Goal: Check status: Check status

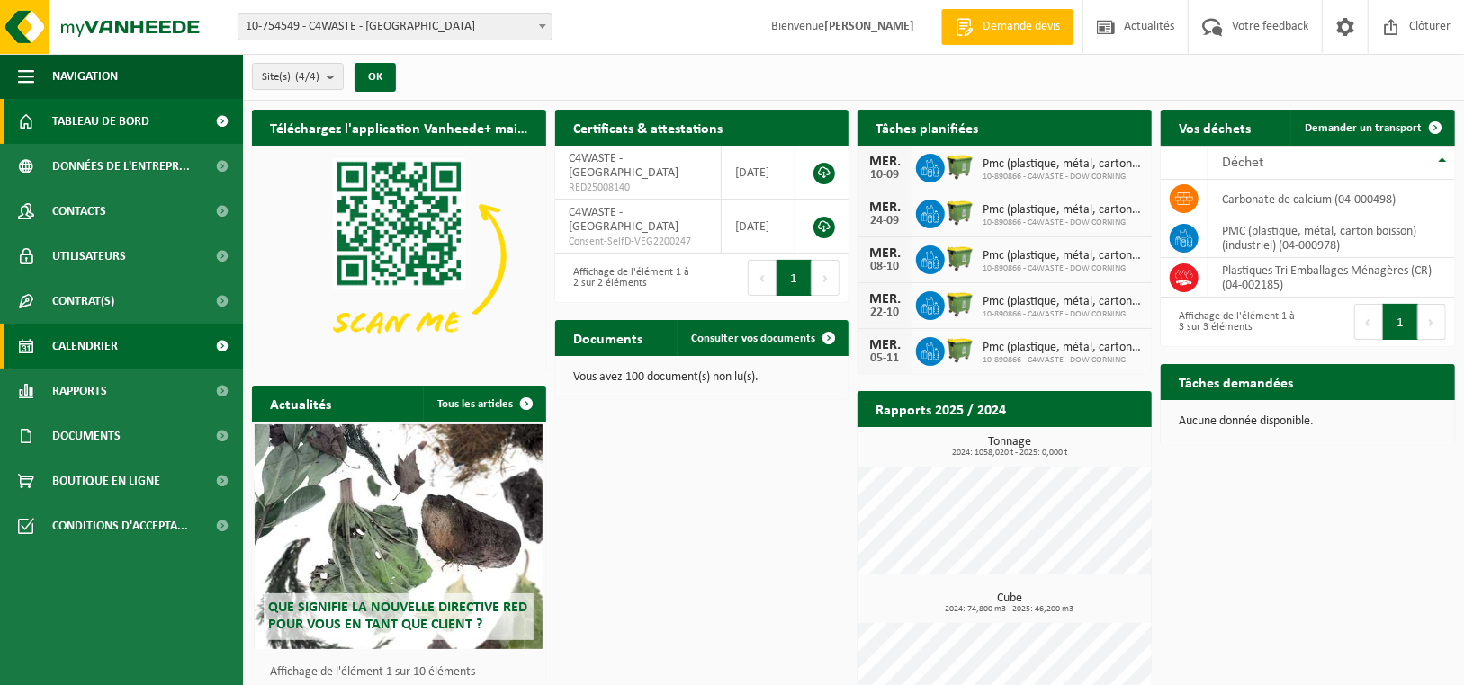
click at [91, 349] on span "Calendrier" at bounding box center [85, 346] width 66 height 45
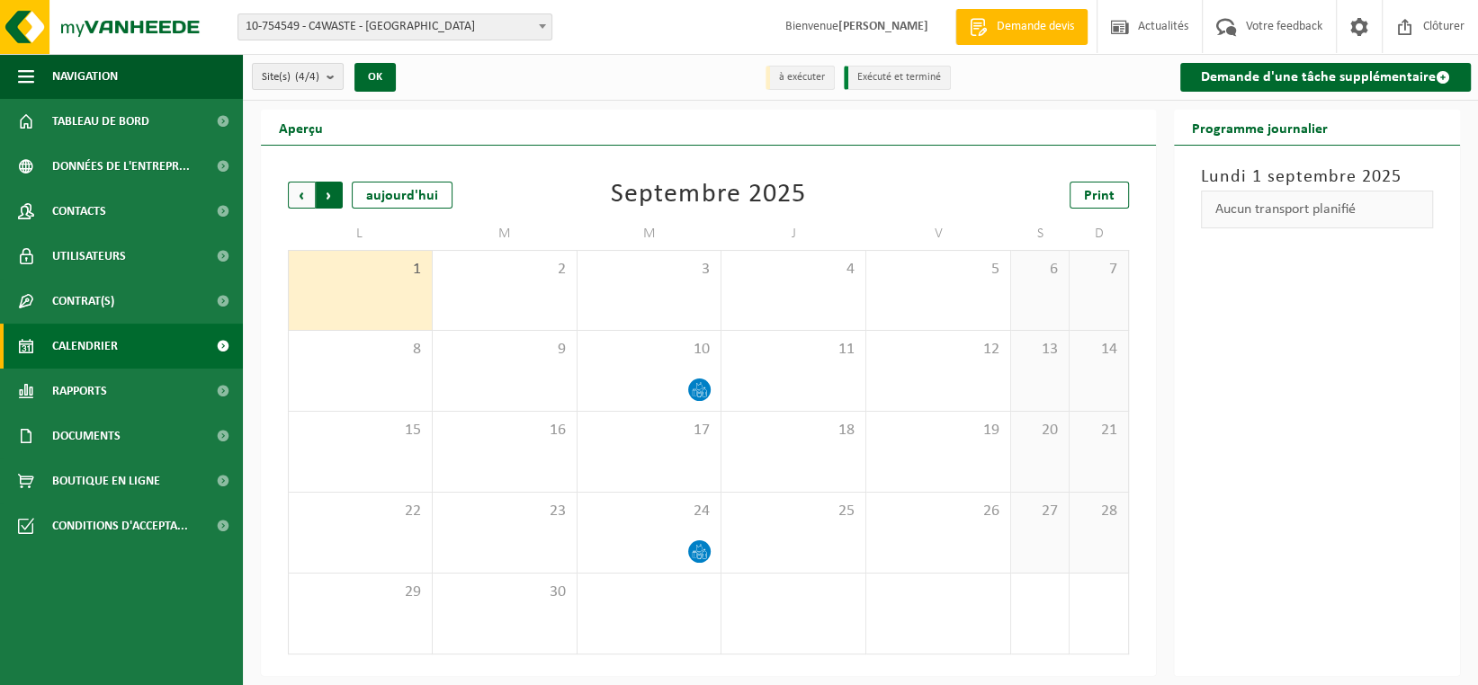
click at [294, 198] on span "Précédent" at bounding box center [301, 195] width 27 height 27
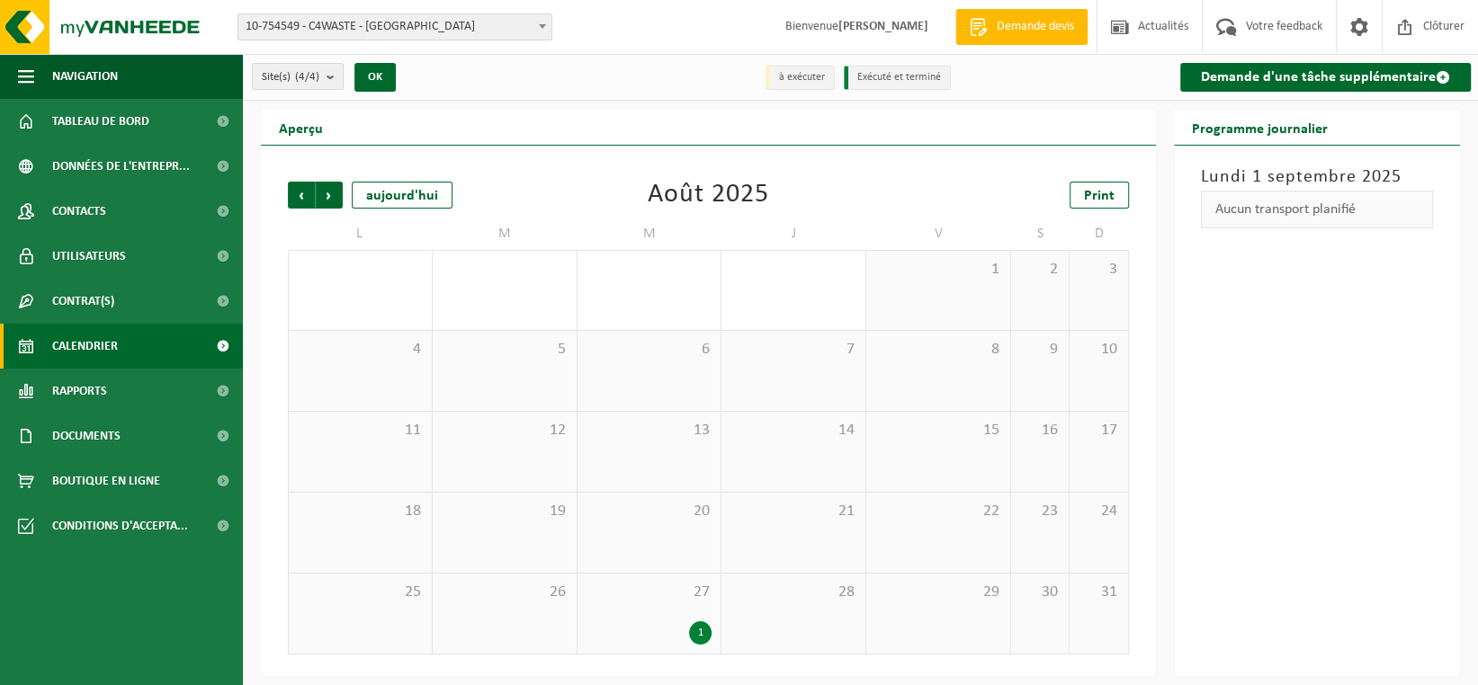
click at [690, 611] on div "27 1" at bounding box center [649, 614] width 144 height 80
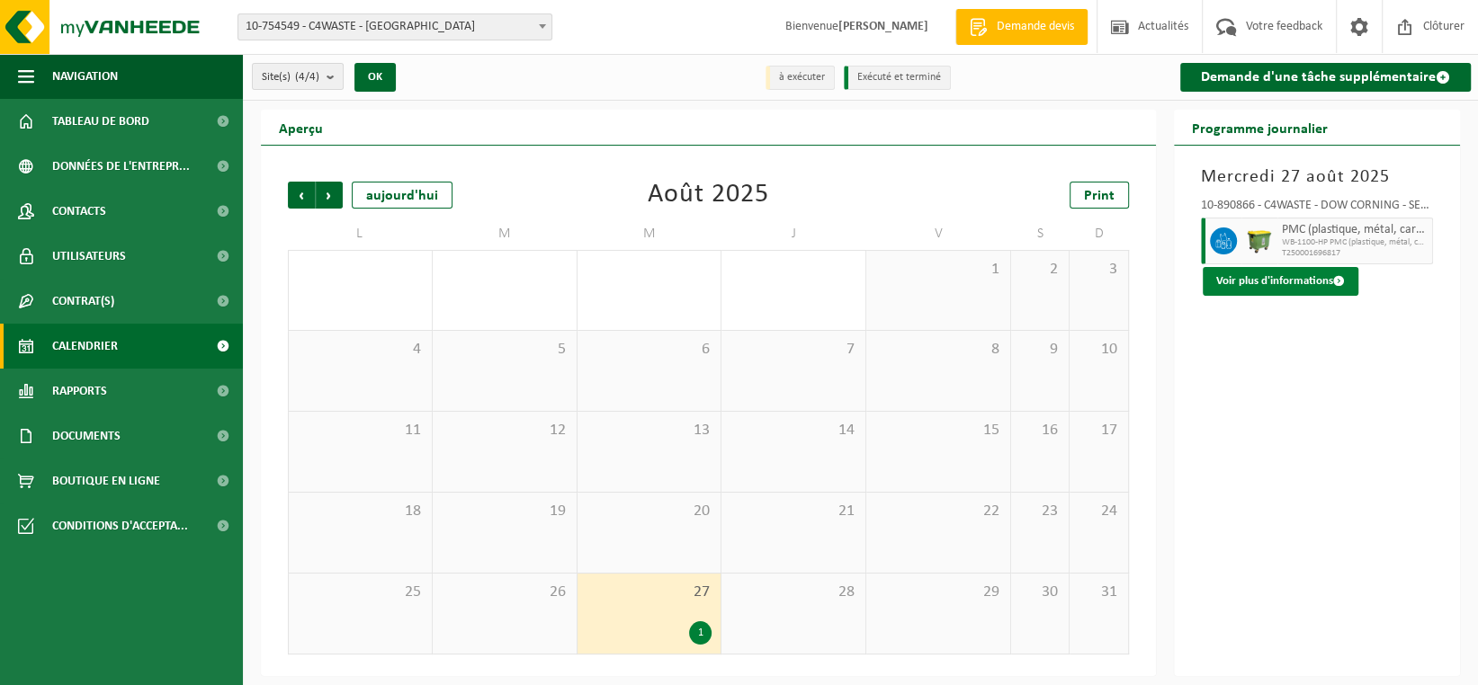
click at [1311, 281] on button "Voir plus d'informations" at bounding box center [1281, 281] width 156 height 29
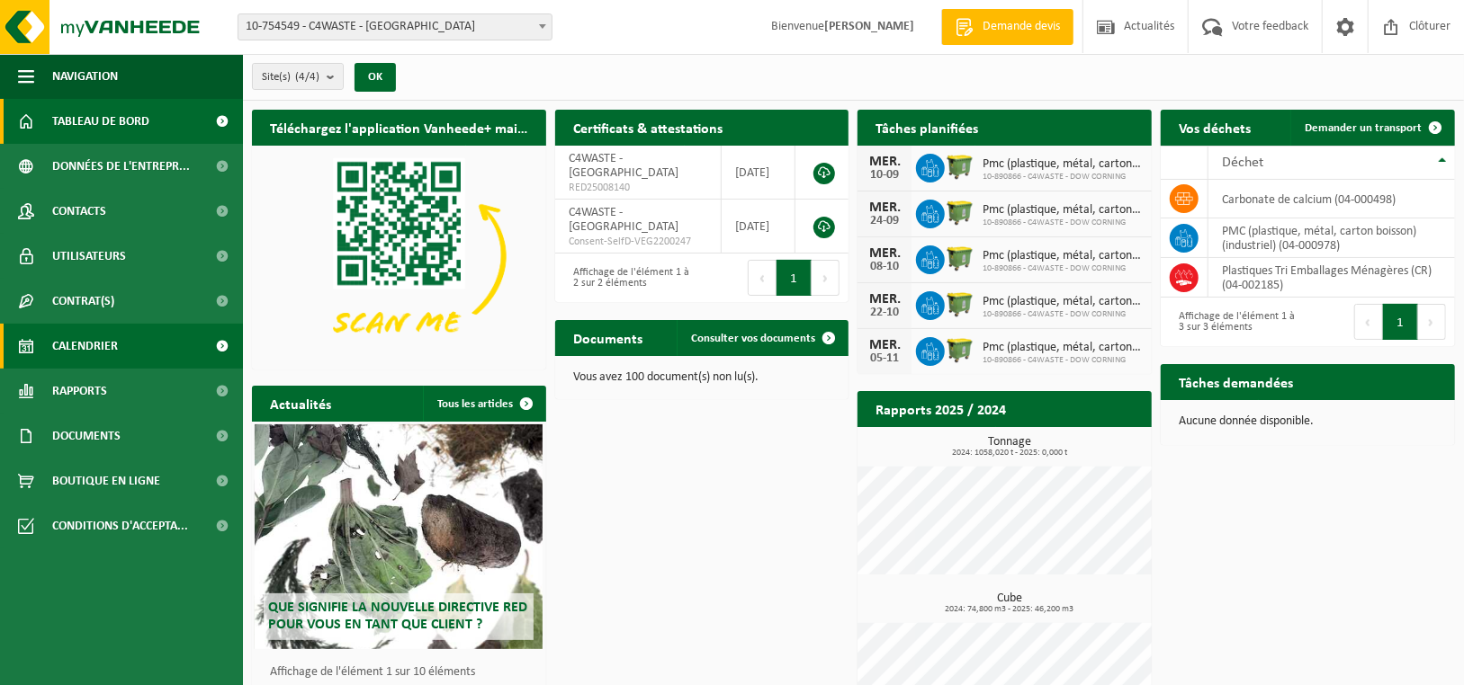
click at [137, 351] on link "Calendrier" at bounding box center [121, 346] width 243 height 45
